Goal: Information Seeking & Learning: Learn about a topic

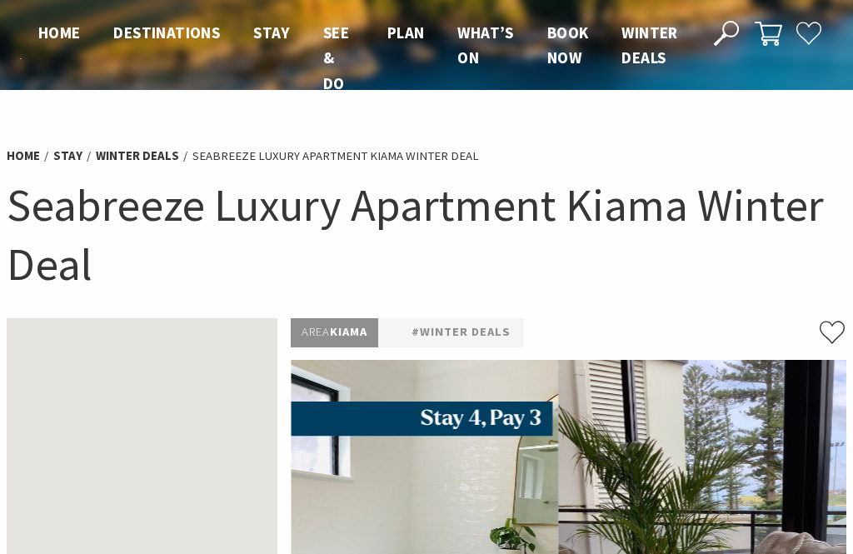
scroll to position [86, 0]
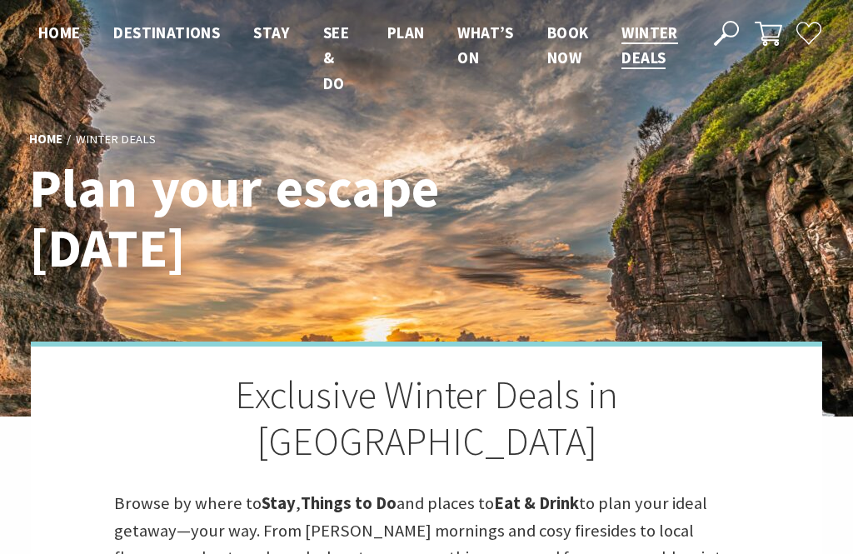
scroll to position [3861, 0]
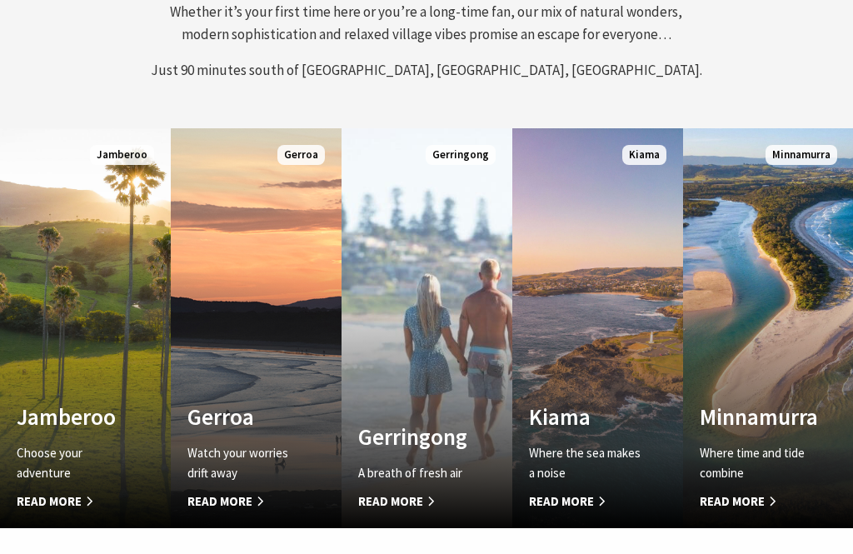
scroll to position [717, 0]
click at [235, 498] on span "Read More" at bounding box center [244, 502] width 112 height 20
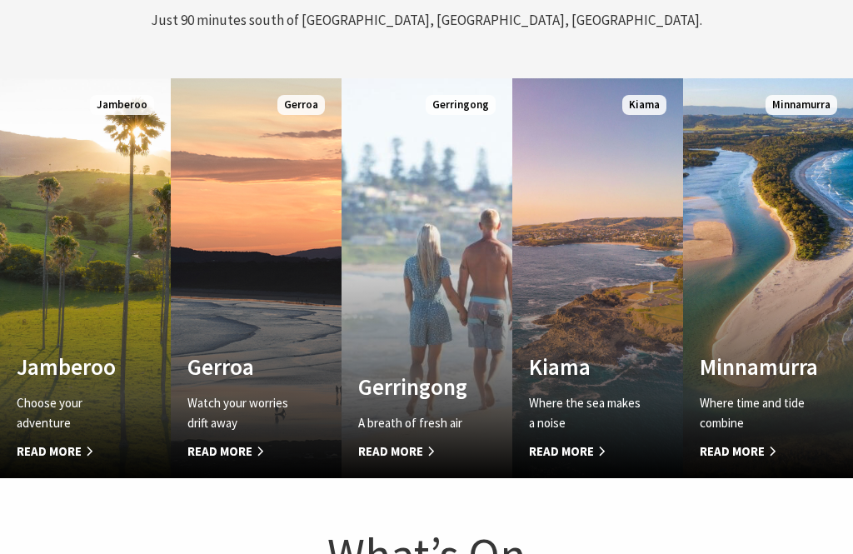
scroll to position [770, 0]
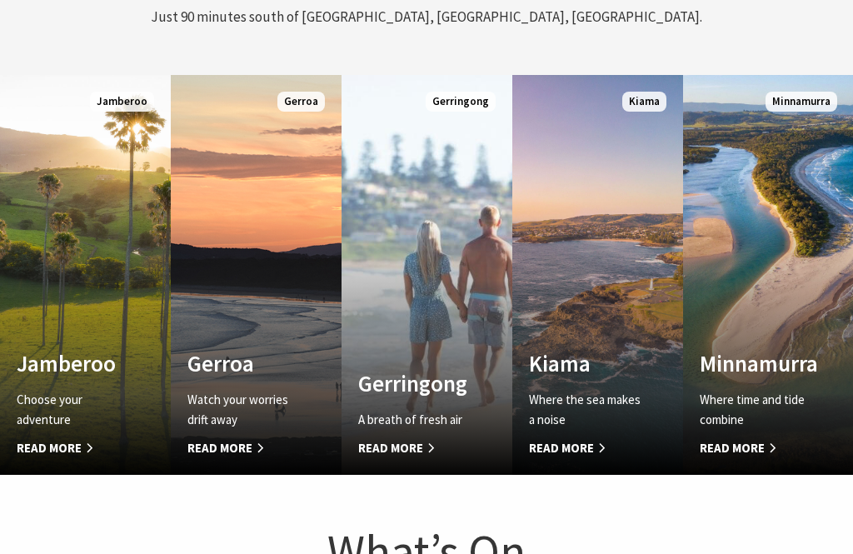
click at [222, 363] on h4 "Gerroa" at bounding box center [244, 363] width 112 height 27
click at [433, 387] on h4 "Gerringong" at bounding box center [414, 383] width 112 height 27
click at [610, 390] on p "Where the sea makes a noise" at bounding box center [585, 410] width 112 height 40
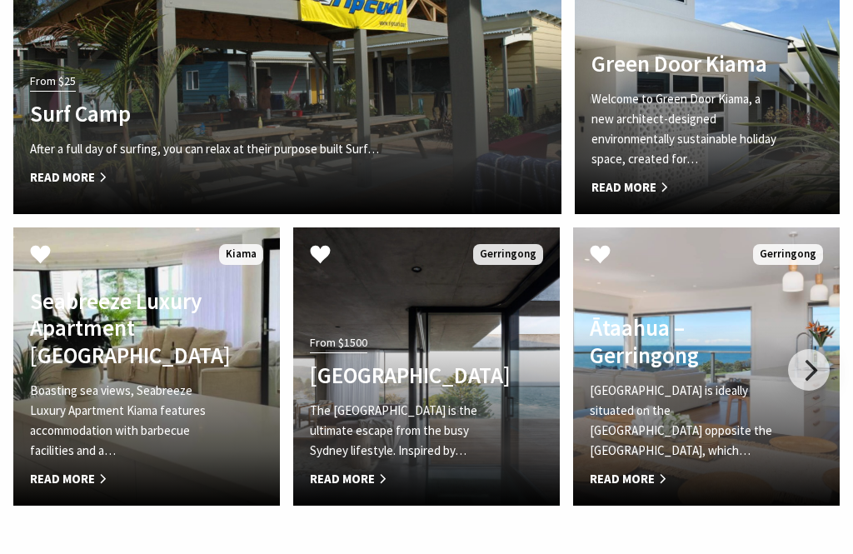
scroll to position [3124, 0]
click at [813, 377] on div at bounding box center [809, 370] width 42 height 42
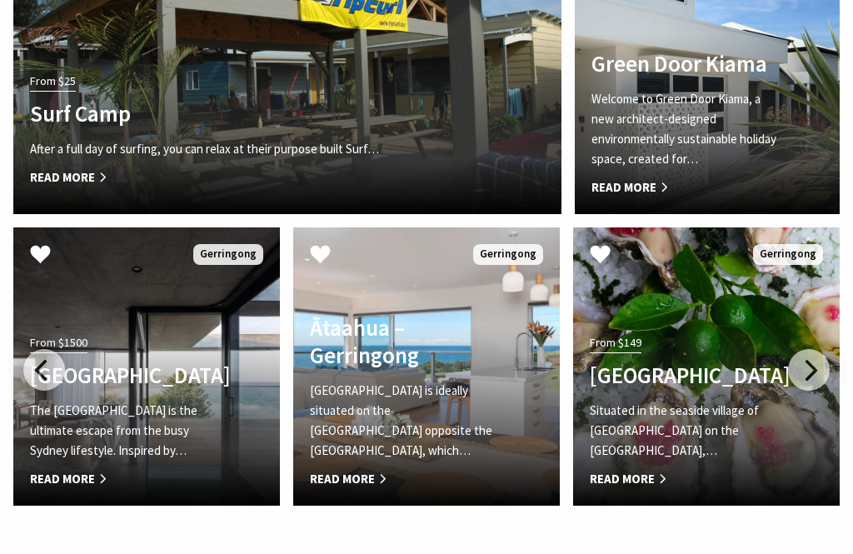
click at [817, 380] on div at bounding box center [809, 370] width 42 height 42
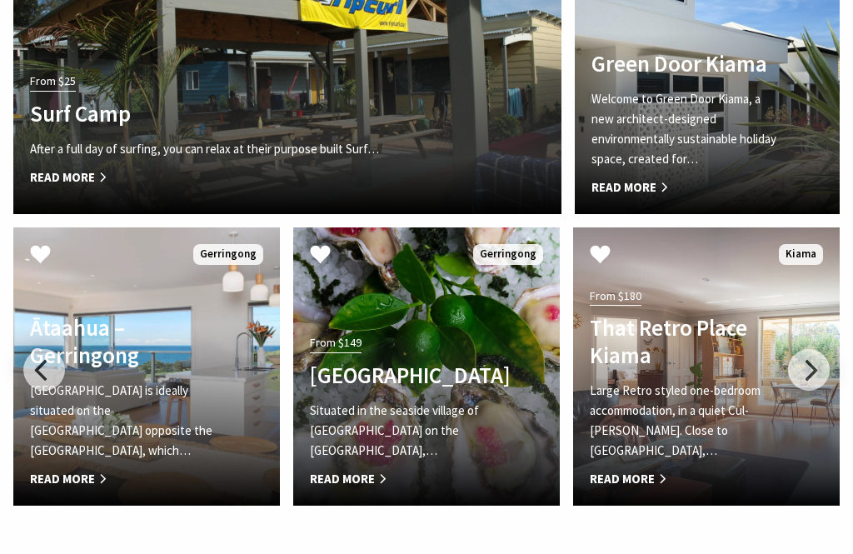
click at [827, 381] on div at bounding box center [809, 370] width 42 height 42
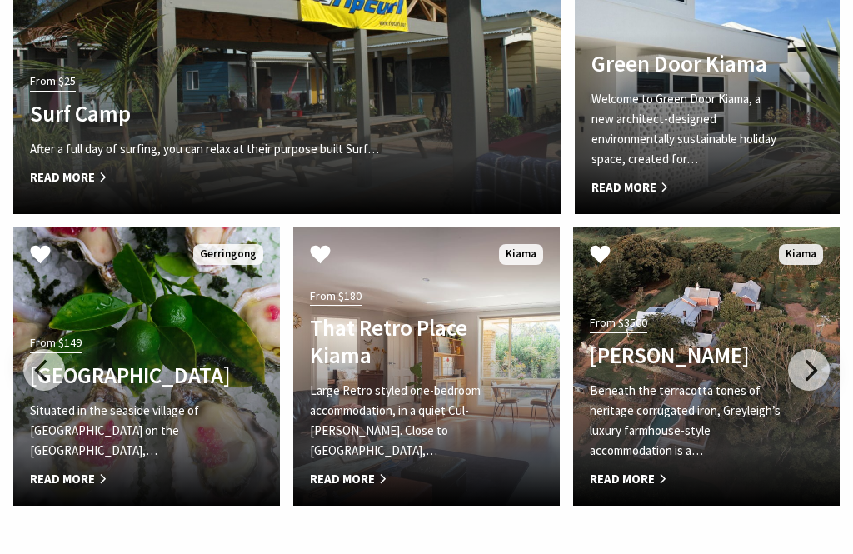
click at [645, 478] on span "Read More" at bounding box center [686, 479] width 193 height 20
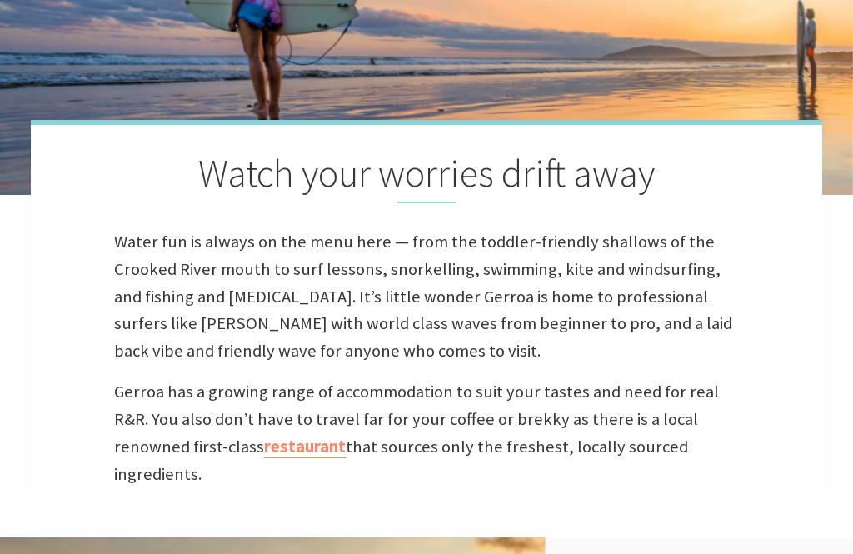
scroll to position [0, 0]
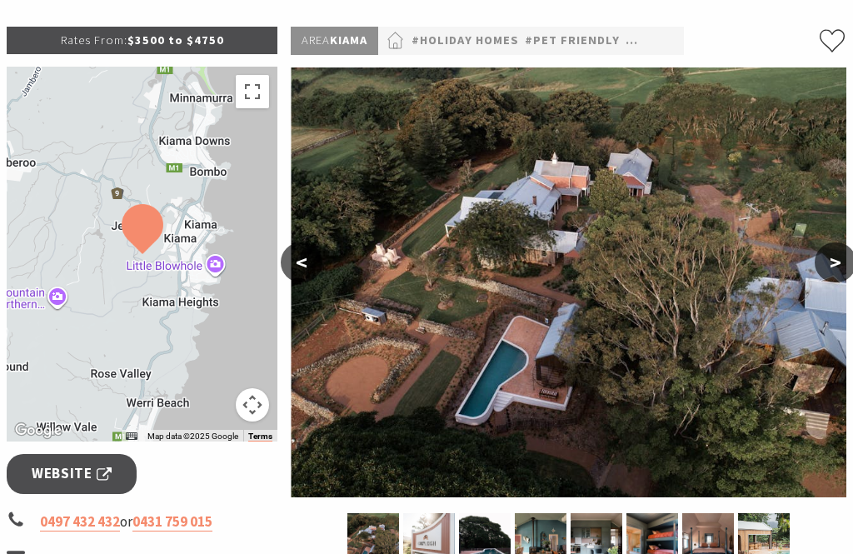
scroll to position [247, 0]
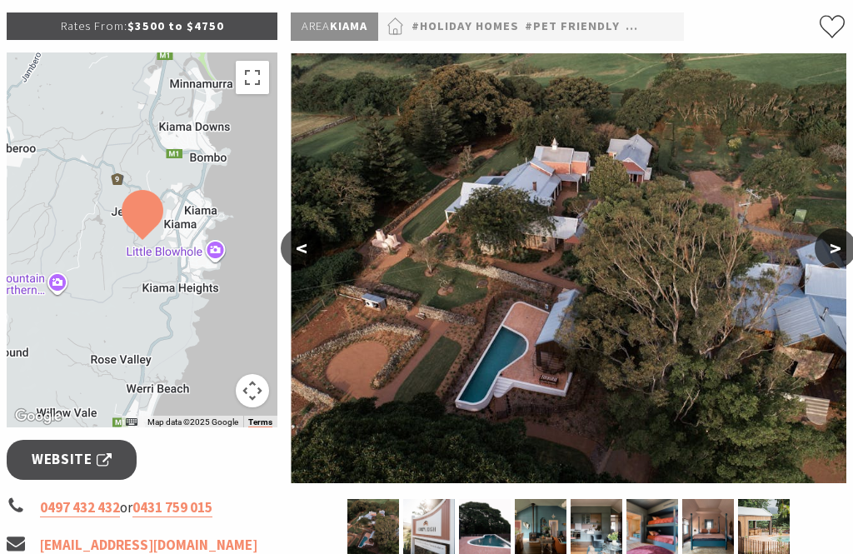
click at [838, 259] on button ">" at bounding box center [836, 248] width 42 height 40
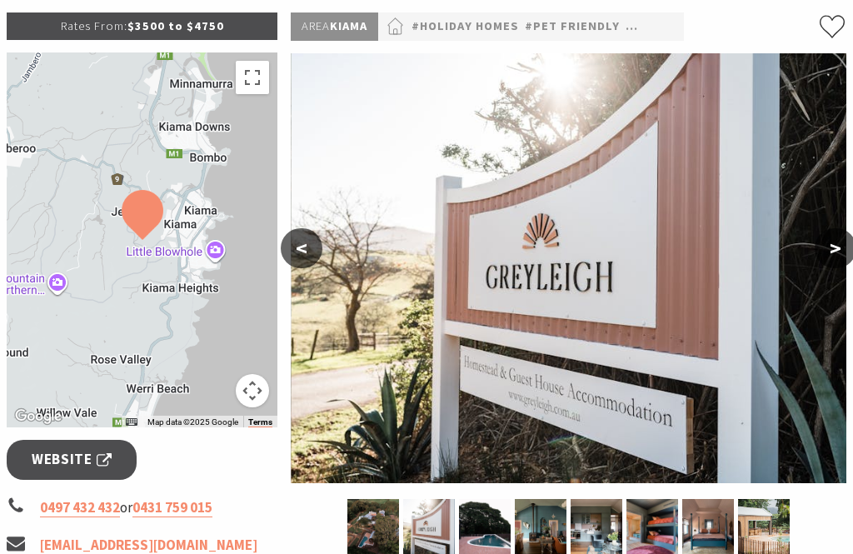
click at [833, 266] on button ">" at bounding box center [836, 248] width 42 height 40
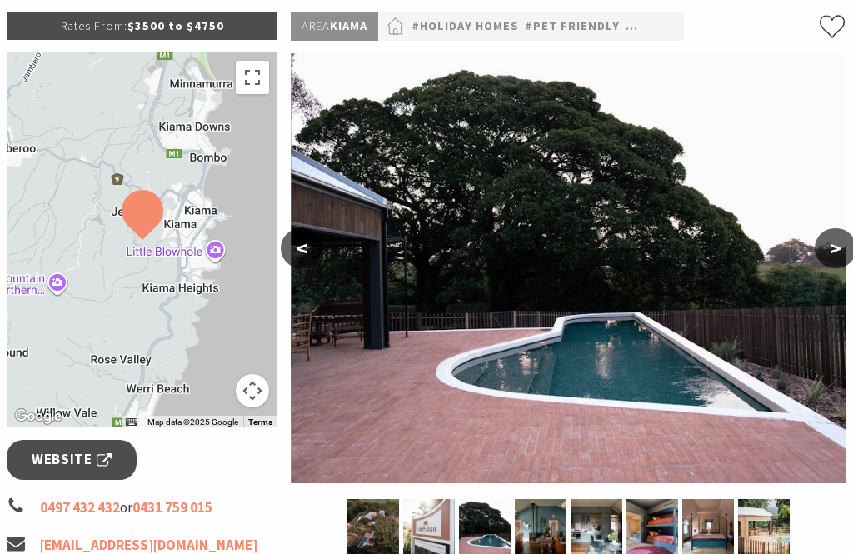
click at [843, 263] on button ">" at bounding box center [836, 248] width 42 height 40
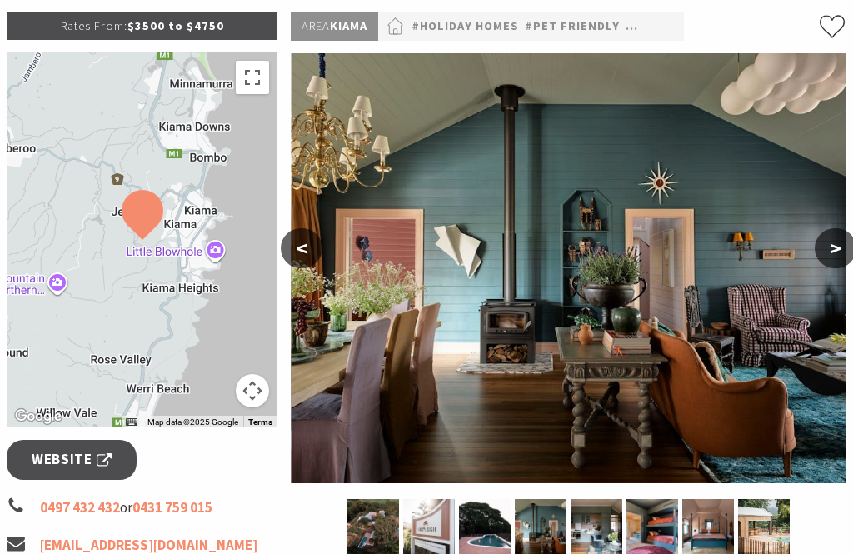
click at [843, 260] on button ">" at bounding box center [836, 248] width 42 height 40
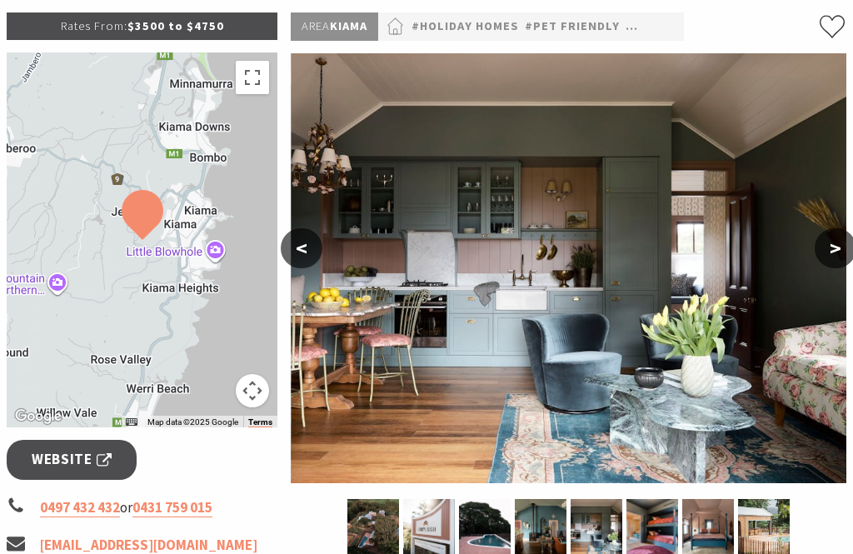
click at [847, 260] on button ">" at bounding box center [836, 248] width 42 height 40
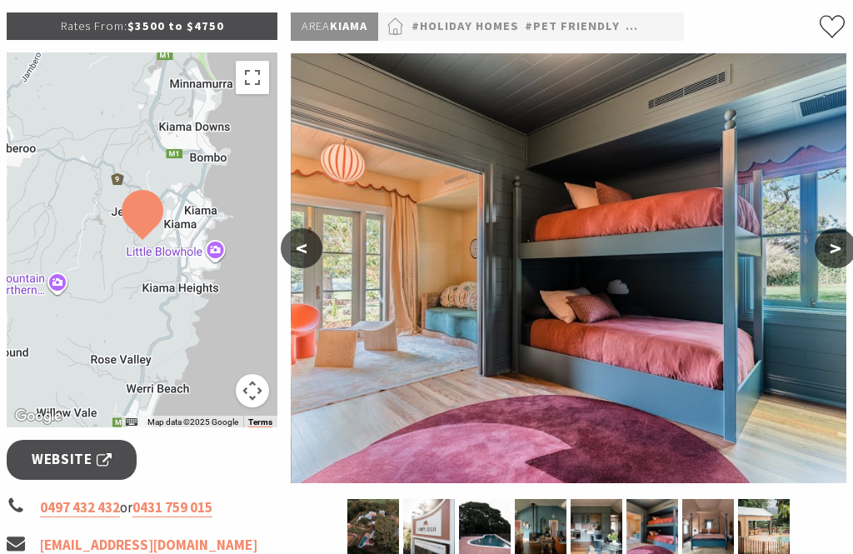
click at [845, 260] on button ">" at bounding box center [836, 248] width 42 height 40
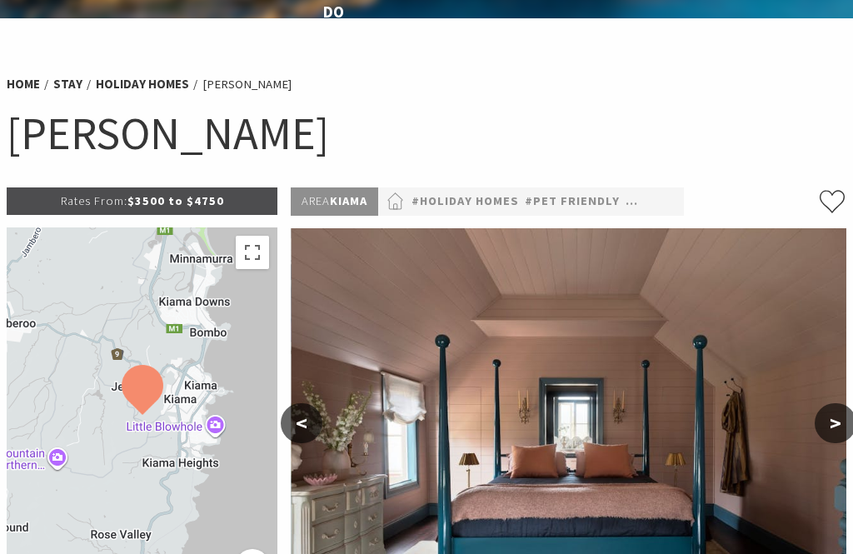
scroll to position [0, 0]
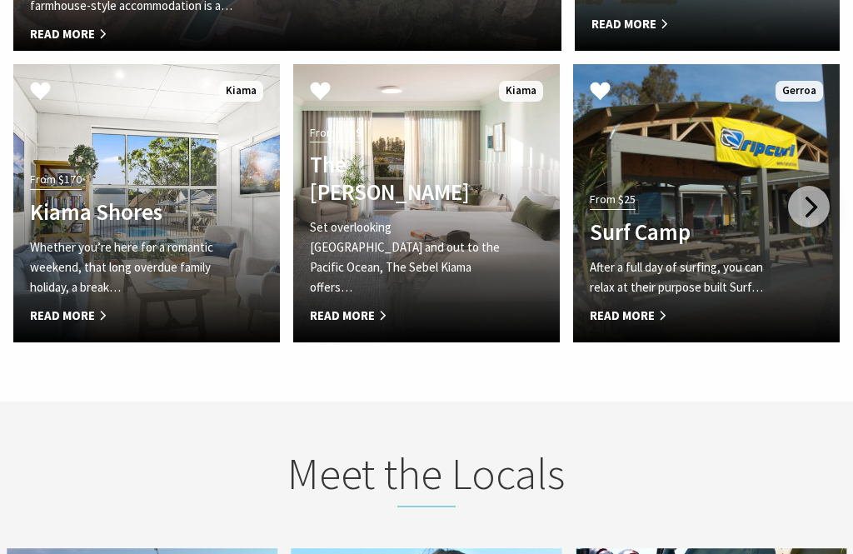
scroll to position [2680, 0]
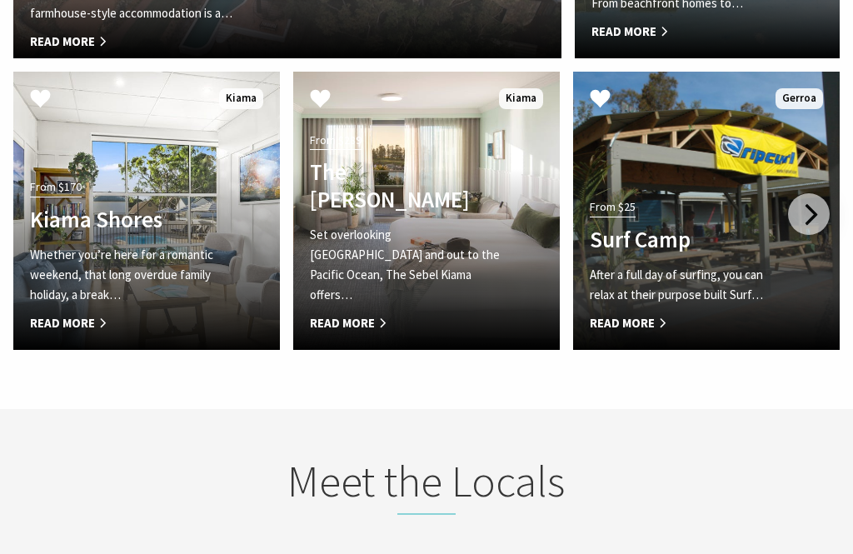
click at [815, 219] on div at bounding box center [809, 214] width 42 height 42
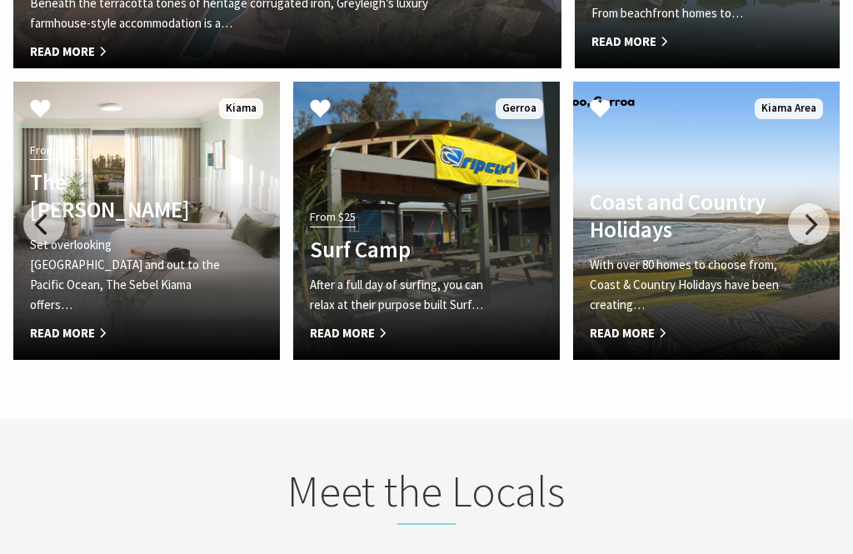
scroll to position [2621, 0]
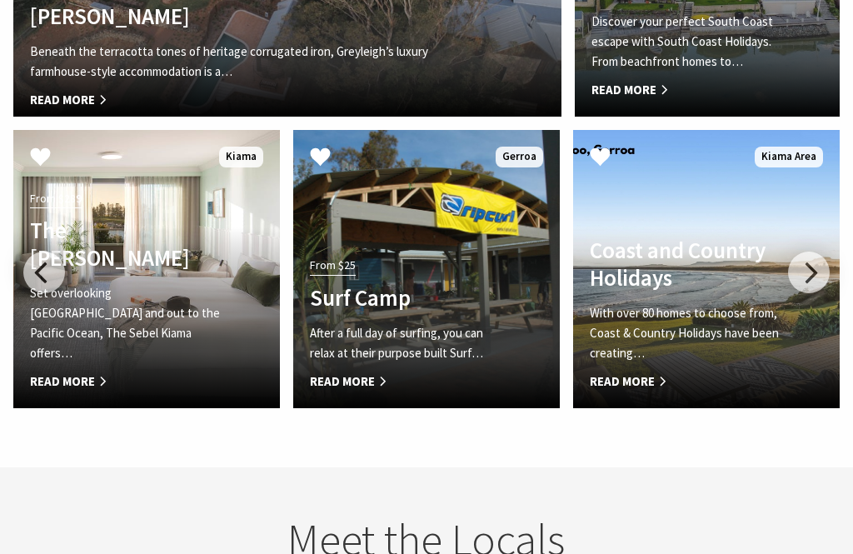
click at [838, 266] on link "Another Image Used Coast and Country Holidays With over 80 homes to choose from…" at bounding box center [706, 269] width 267 height 278
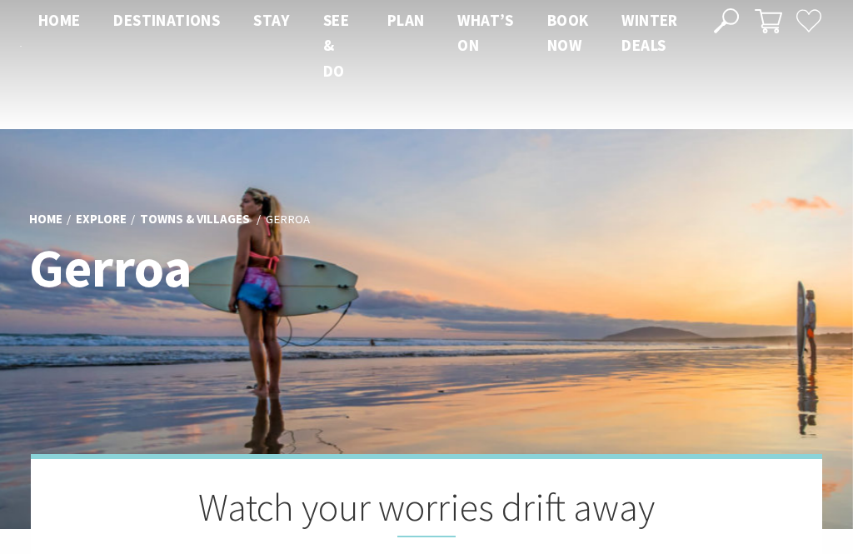
scroll to position [0, 0]
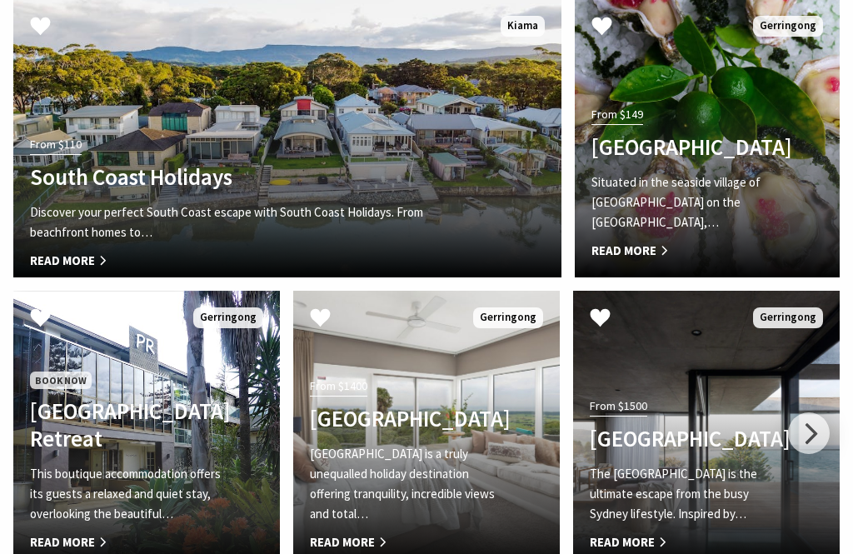
scroll to position [2997, 0]
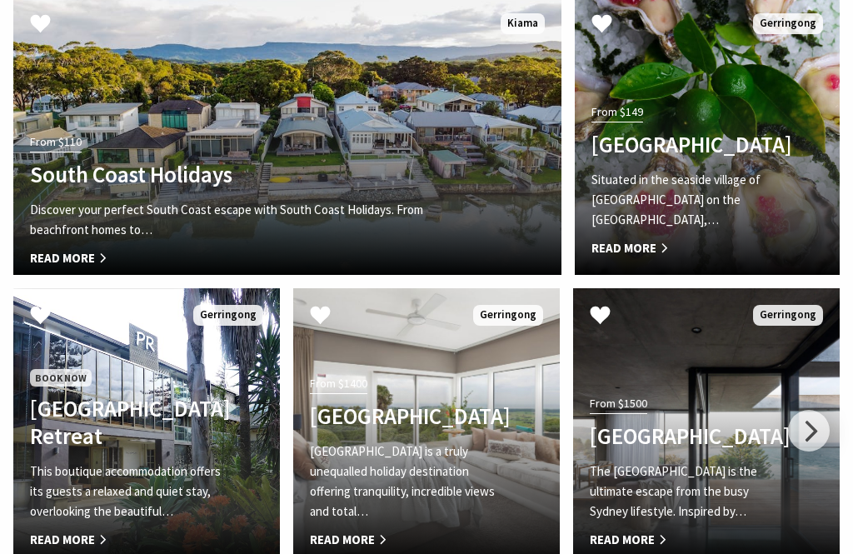
click at [812, 410] on div at bounding box center [809, 431] width 42 height 42
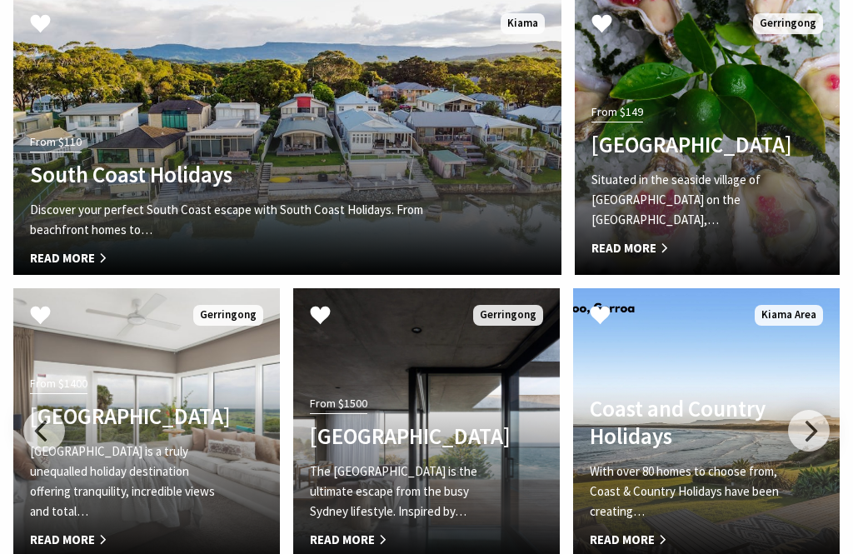
click at [814, 413] on div at bounding box center [809, 431] width 42 height 42
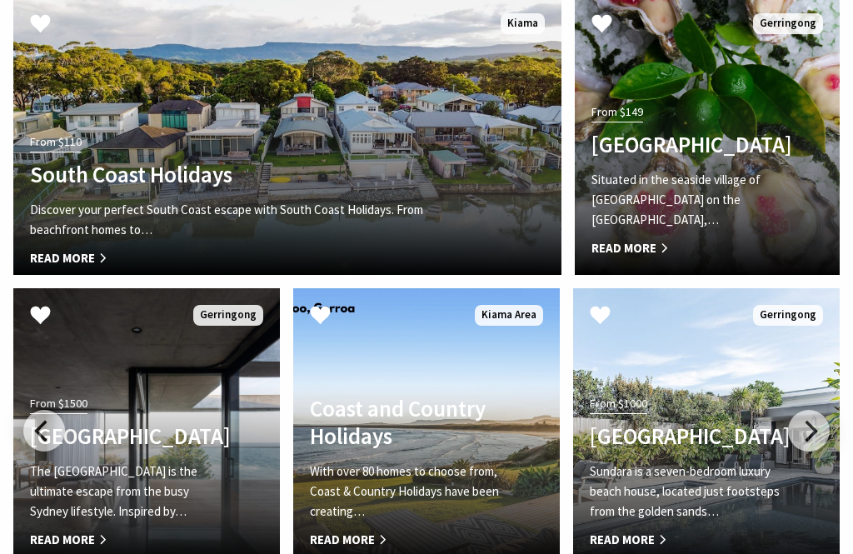
click at [811, 410] on div at bounding box center [809, 431] width 42 height 42
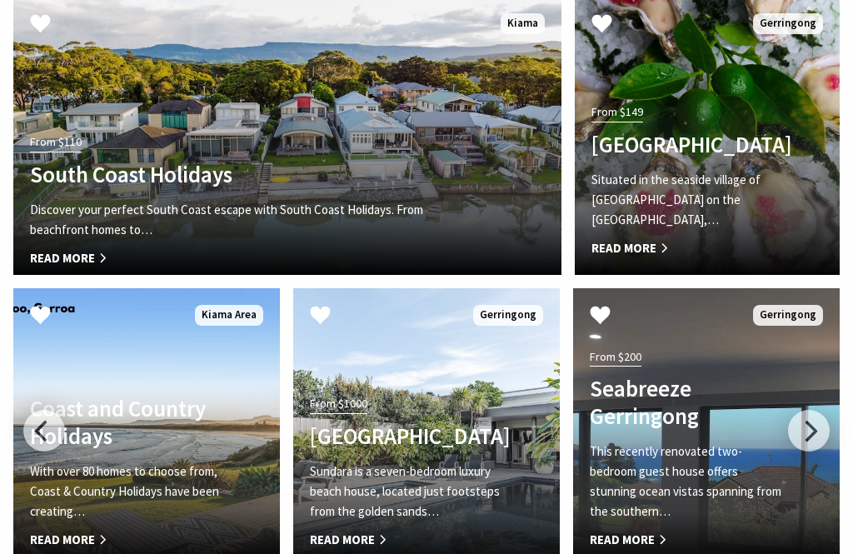
click at [814, 411] on div at bounding box center [809, 431] width 42 height 42
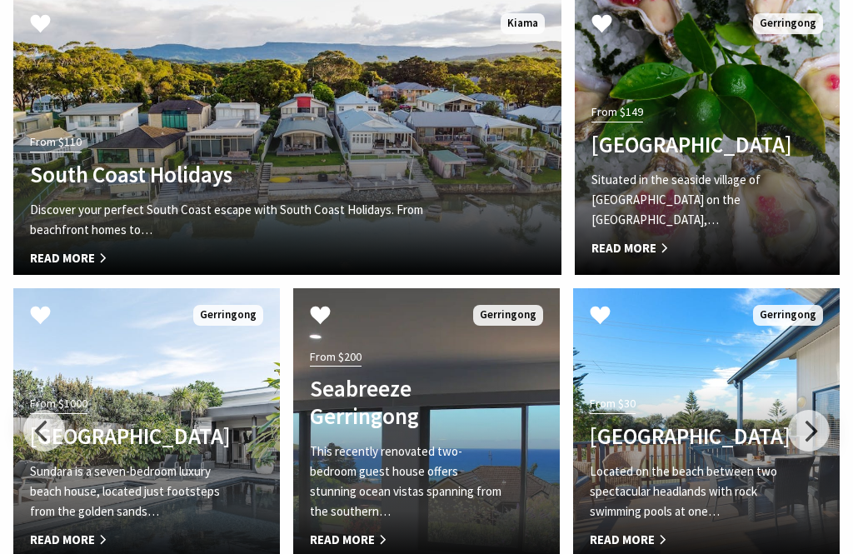
click at [816, 417] on div at bounding box center [809, 431] width 42 height 42
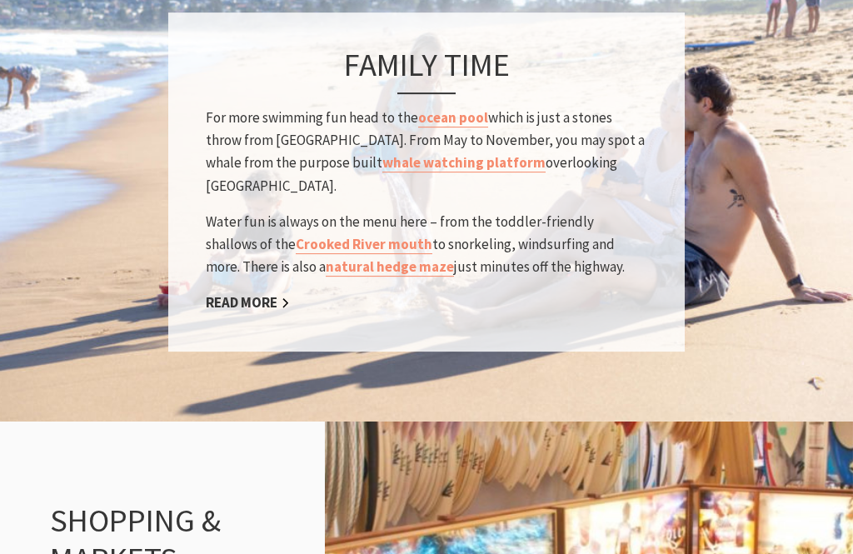
scroll to position [1464, 0]
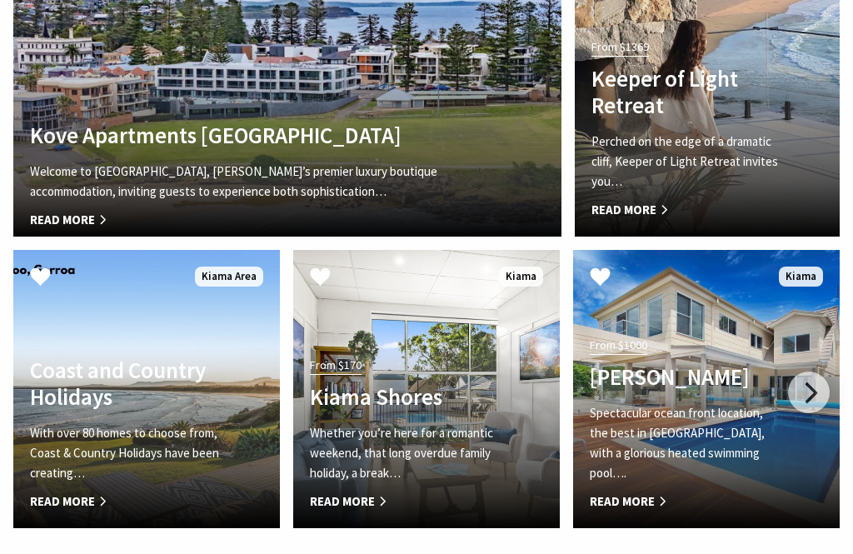
scroll to position [3367, 0]
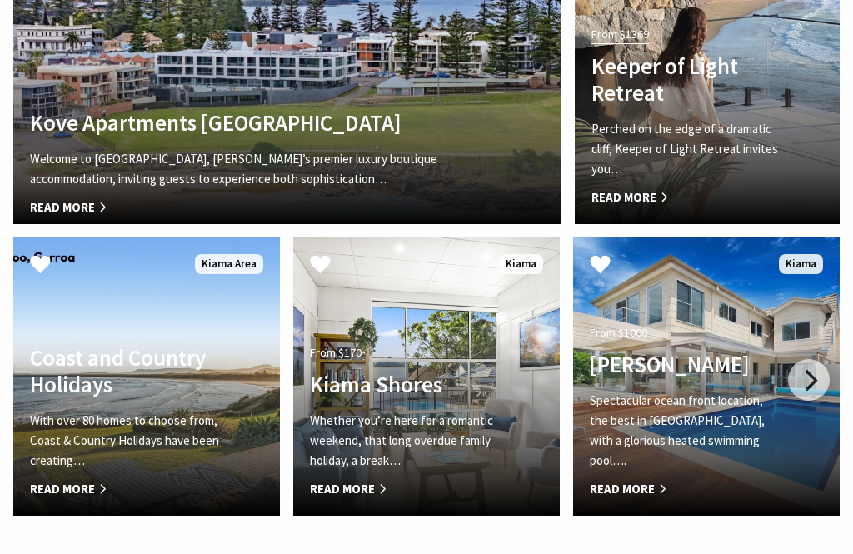
click at [816, 359] on div at bounding box center [809, 380] width 42 height 42
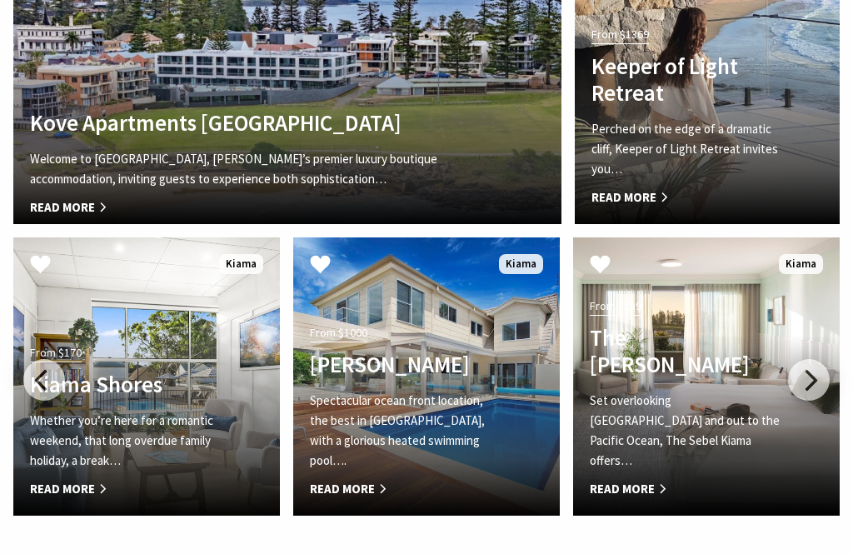
click at [808, 359] on div at bounding box center [809, 380] width 42 height 42
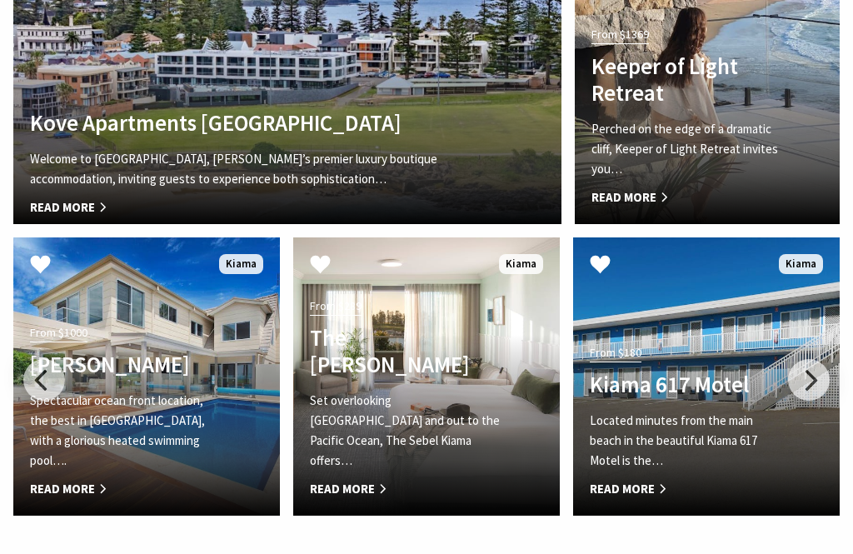
click at [810, 359] on div at bounding box center [809, 380] width 42 height 42
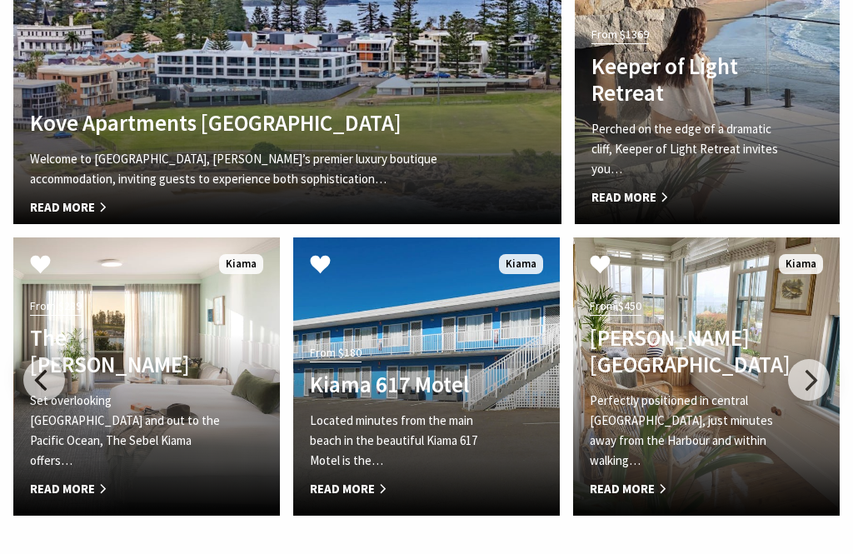
click at [818, 359] on div at bounding box center [809, 380] width 42 height 42
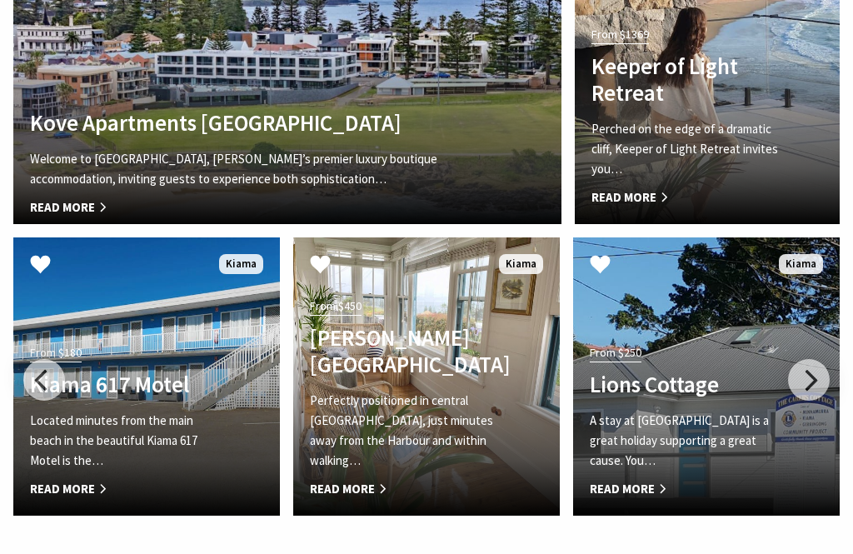
click at [806, 359] on div at bounding box center [809, 380] width 42 height 42
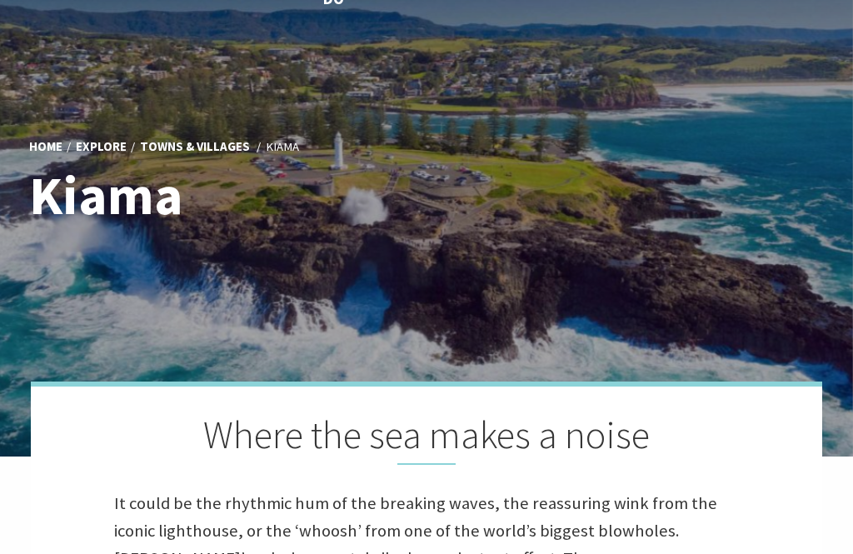
scroll to position [0, 0]
